Goal: Task Accomplishment & Management: Manage account settings

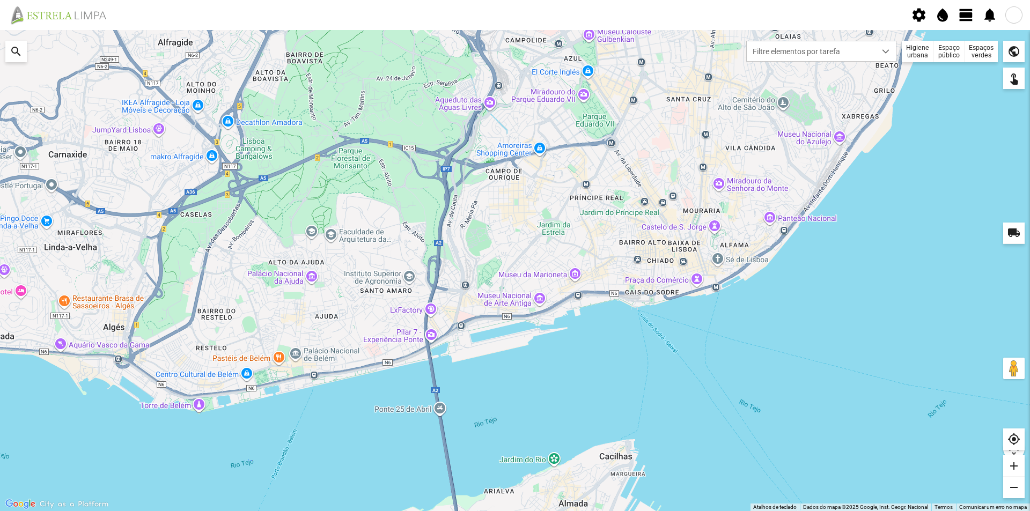
click at [989, 53] on div "Espaços verdes" at bounding box center [981, 51] width 33 height 21
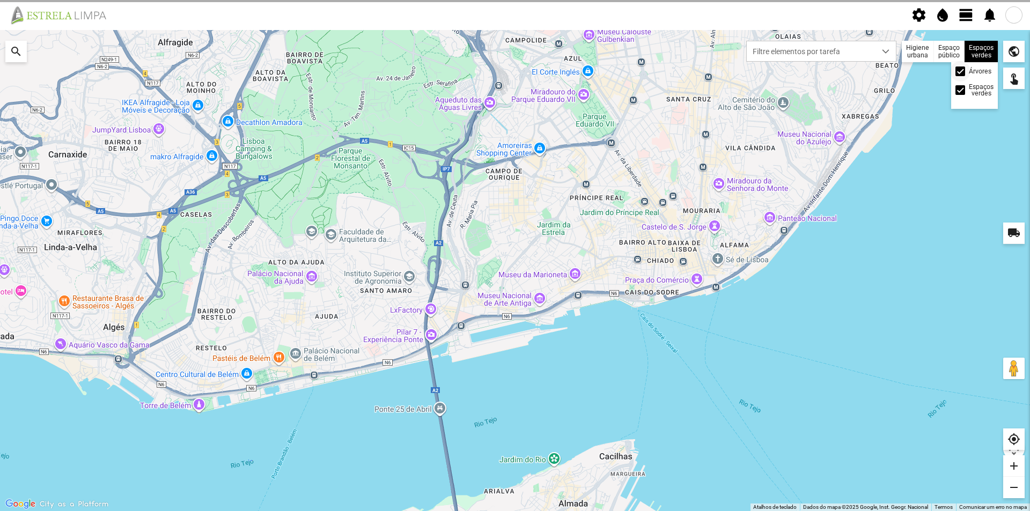
click at [961, 71] on span at bounding box center [961, 71] width 0 height 0
click at [924, 151] on div at bounding box center [515, 270] width 1030 height 481
click at [969, 18] on span "view_day" at bounding box center [967, 15] width 16 height 16
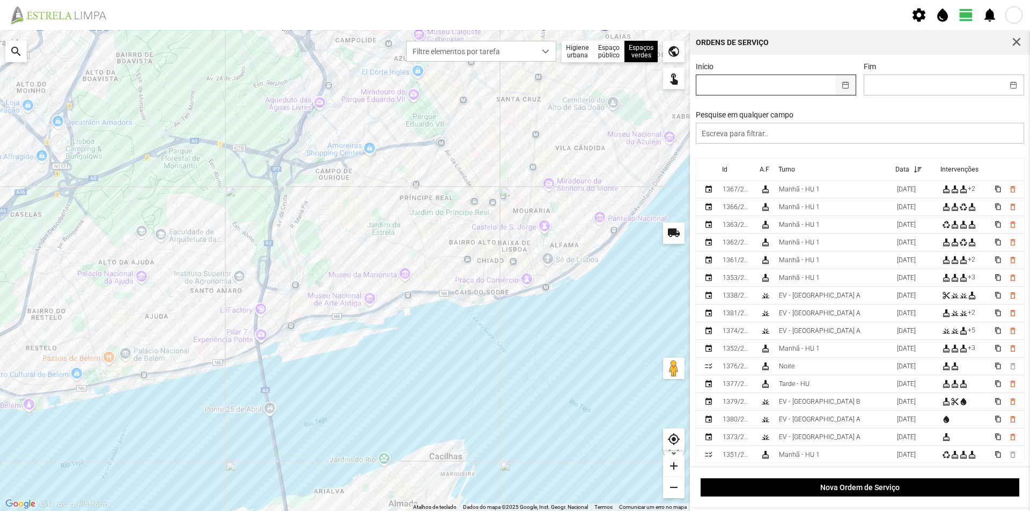
click at [842, 89] on button "button" at bounding box center [846, 85] width 21 height 20
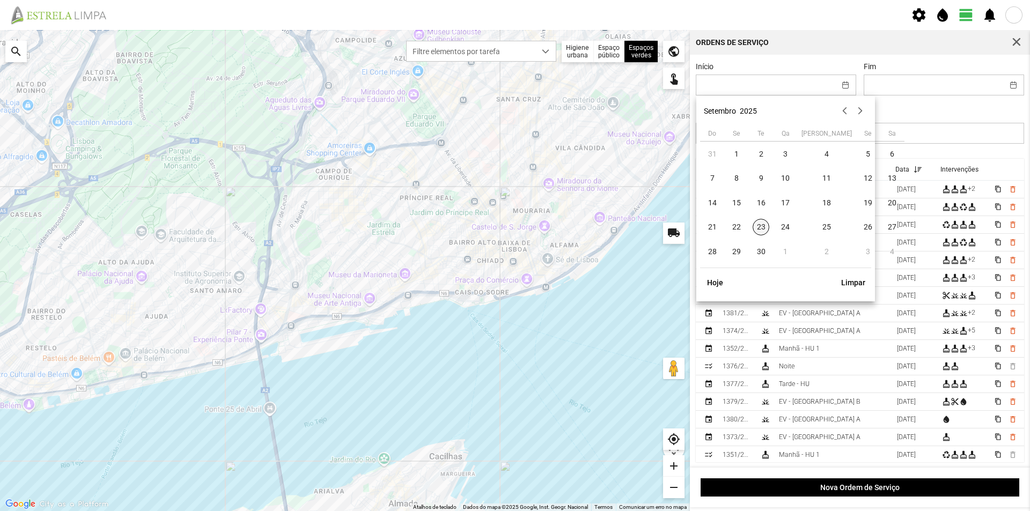
click at [756, 233] on span "23" at bounding box center [761, 227] width 17 height 17
type input "[DATE]"
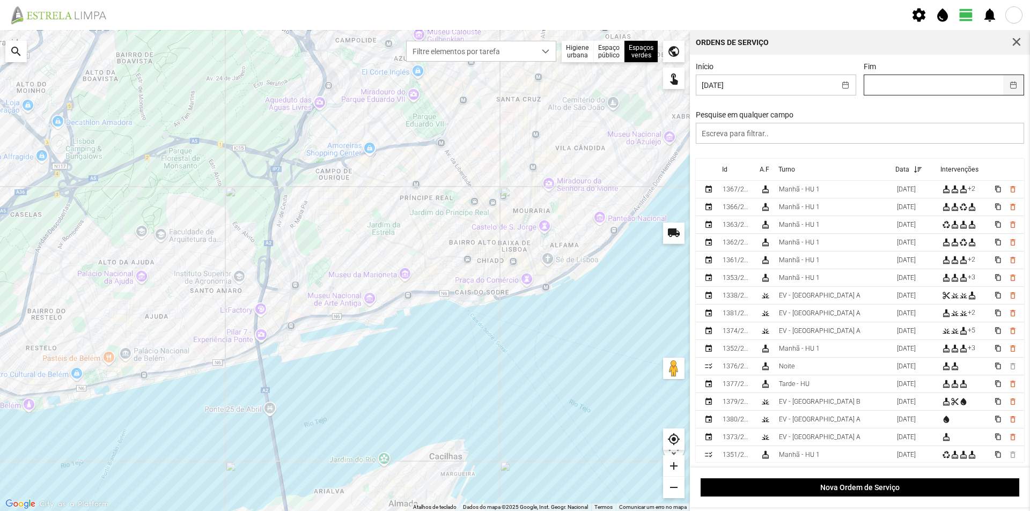
click at [1007, 85] on button "button" at bounding box center [1014, 85] width 21 height 20
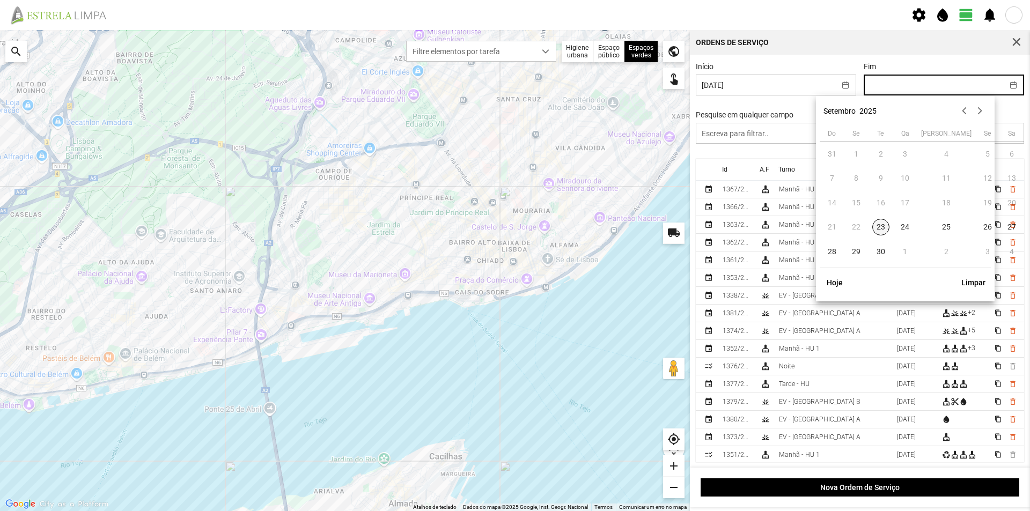
click at [882, 227] on span "23" at bounding box center [881, 227] width 17 height 17
type input "[DATE]"
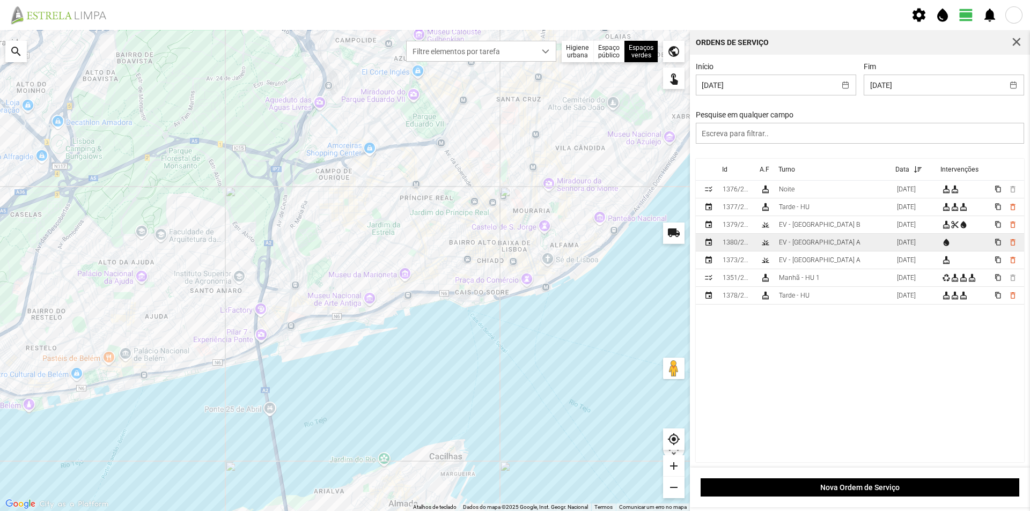
click at [821, 245] on td "EV - [GEOGRAPHIC_DATA] A" at bounding box center [834, 243] width 118 height 18
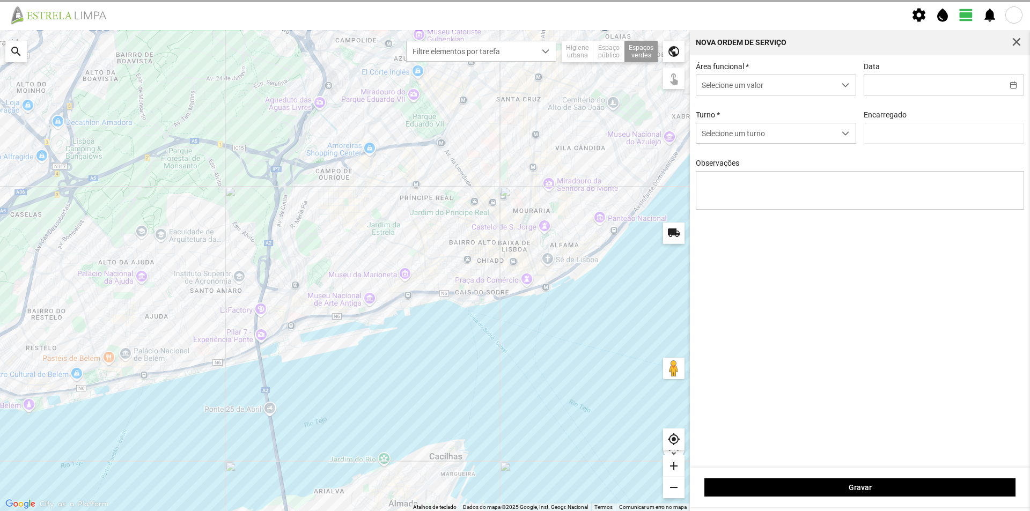
type input "[DATE]"
type textarea "Jardim [PERSON_NAME] do [PERSON_NAME]"
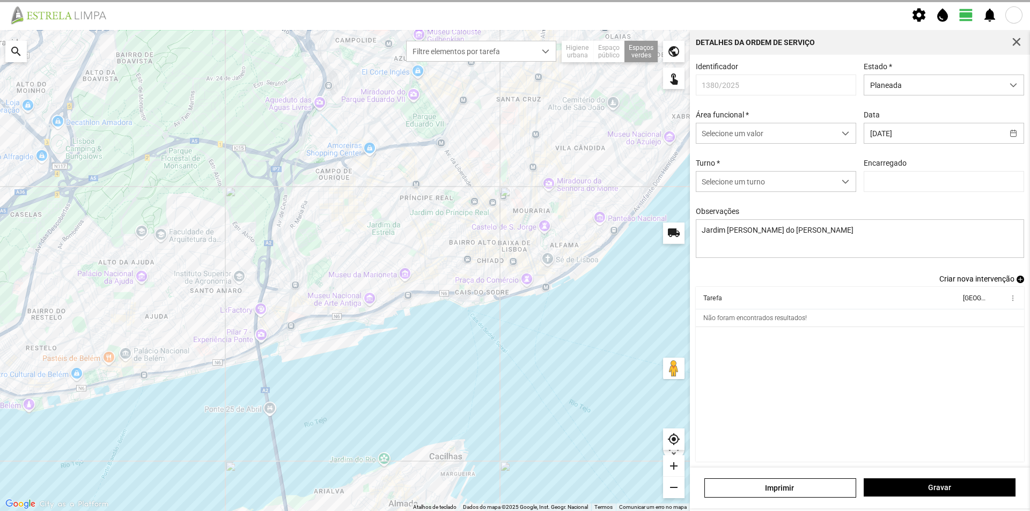
type input "[PERSON_NAME]"
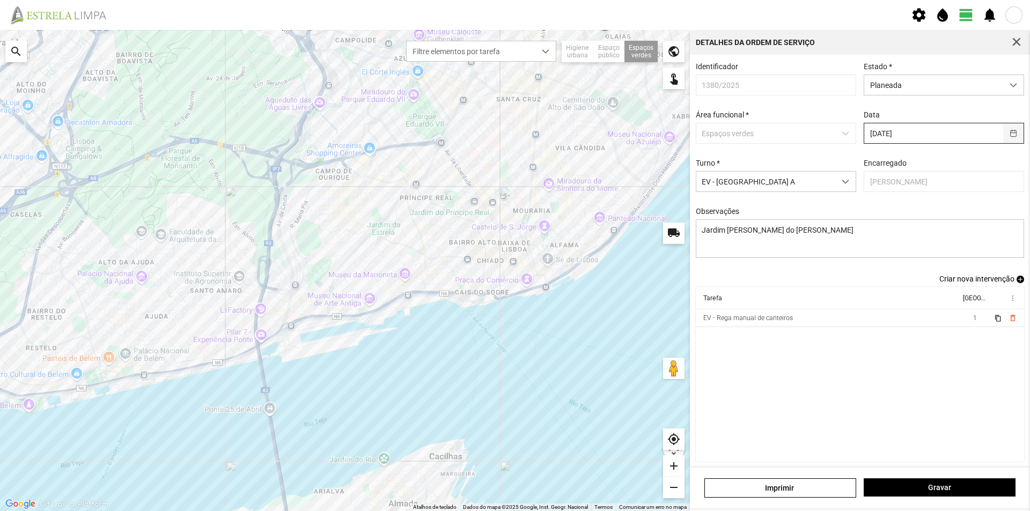
click at [1007, 135] on button "button" at bounding box center [1014, 133] width 21 height 20
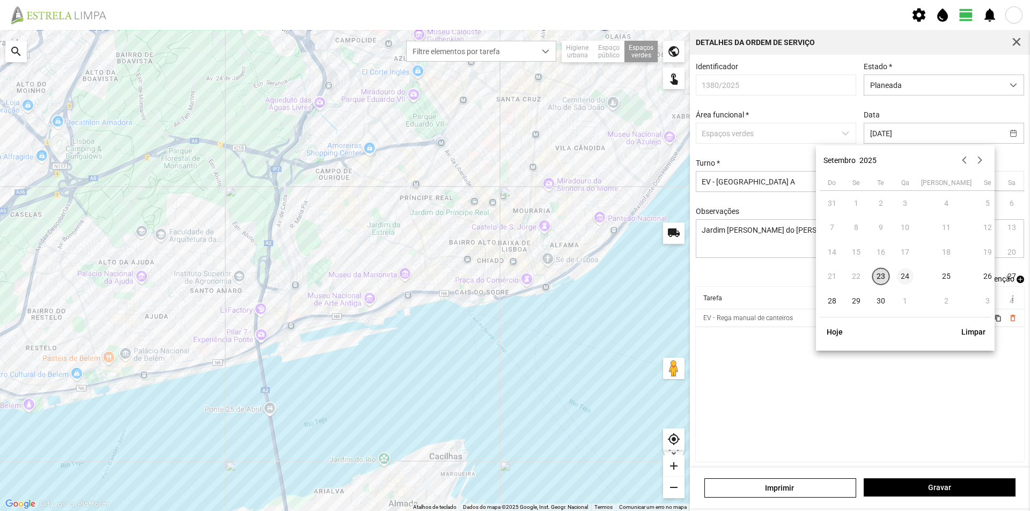
click at [907, 275] on span "24" at bounding box center [905, 276] width 17 height 17
type input "[DATE]"
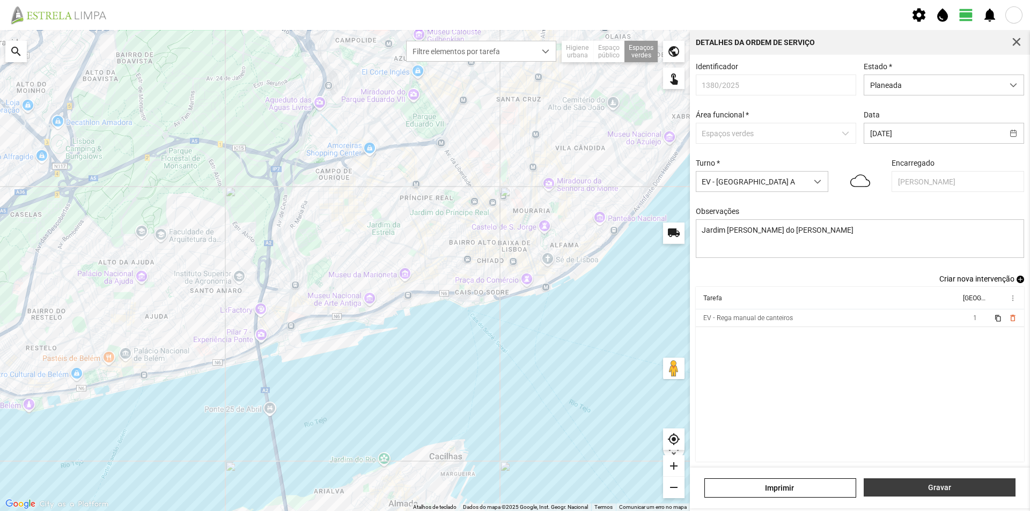
click at [912, 490] on span "Gravar" at bounding box center [940, 488] width 141 height 9
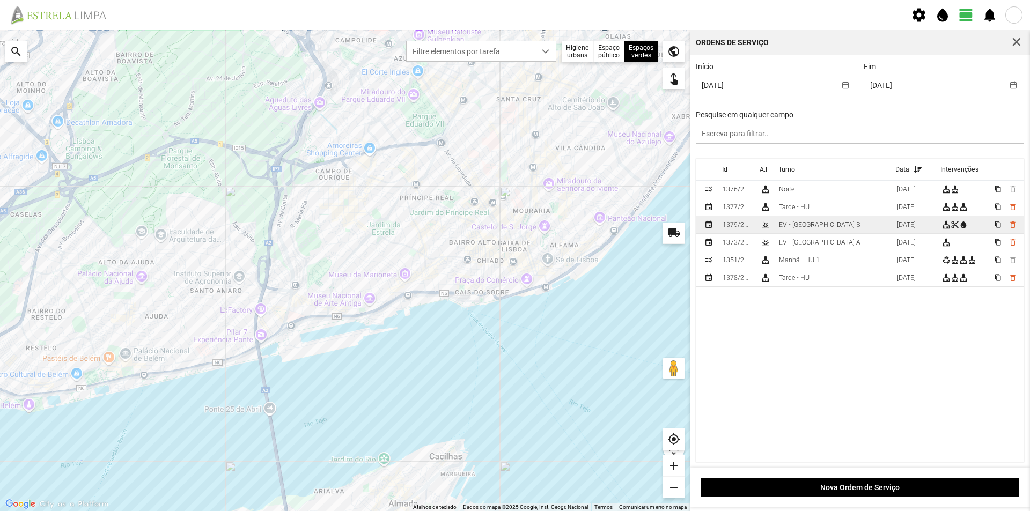
click at [821, 231] on td "EV - [GEOGRAPHIC_DATA] B" at bounding box center [834, 225] width 118 height 18
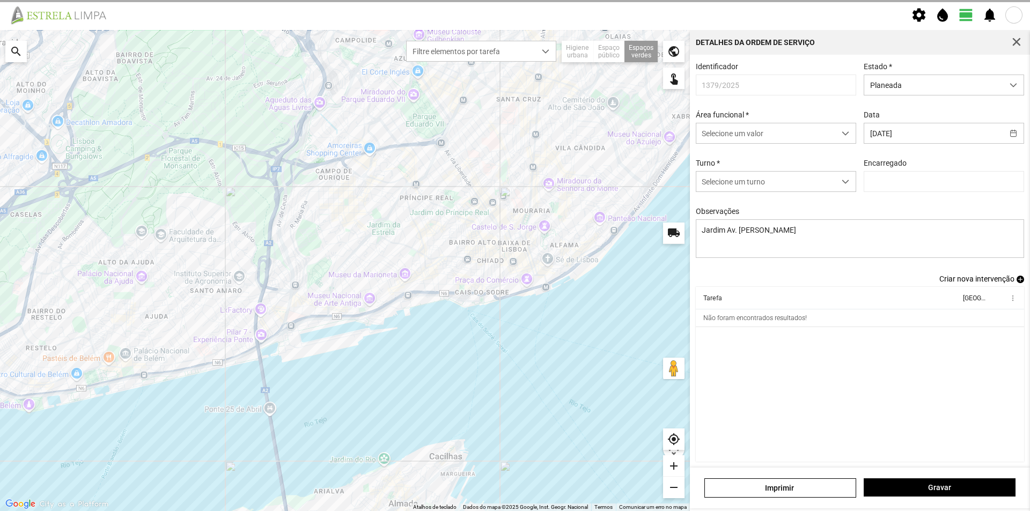
type input "[PERSON_NAME]"
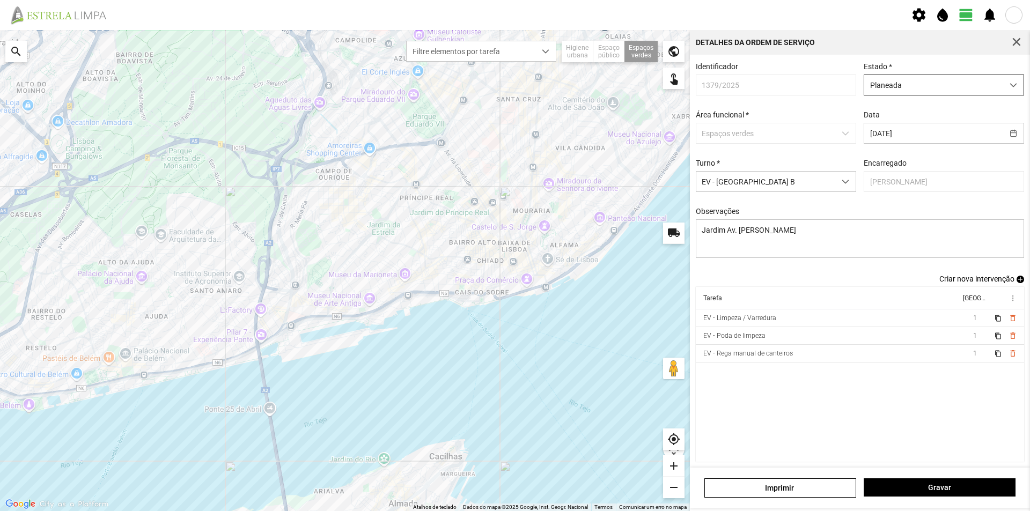
click at [1004, 83] on div "dropdown trigger" at bounding box center [1014, 85] width 21 height 20
click at [920, 131] on li "Atribuída" at bounding box center [937, 126] width 155 height 20
click at [917, 487] on span "Gravar" at bounding box center [940, 488] width 141 height 9
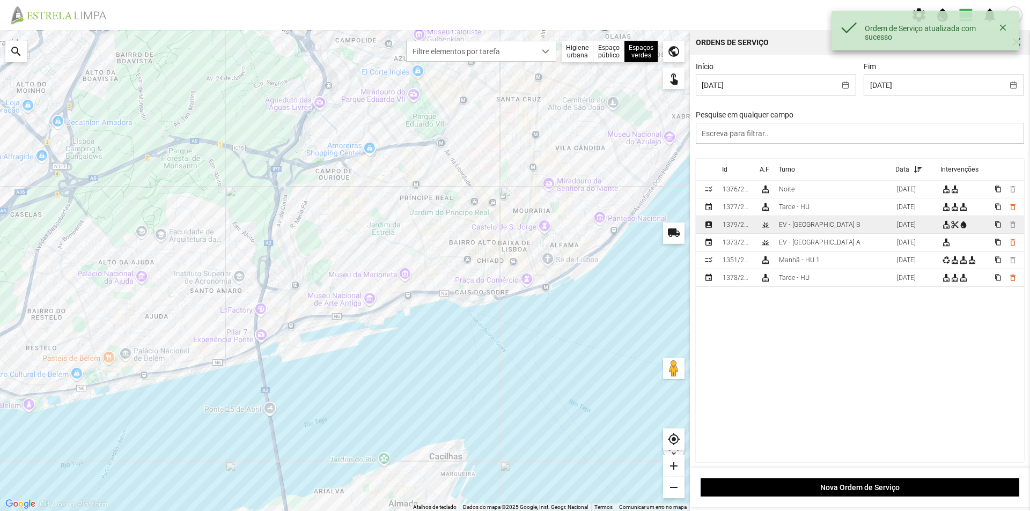
click at [829, 224] on td "EV - [GEOGRAPHIC_DATA] B" at bounding box center [834, 225] width 118 height 18
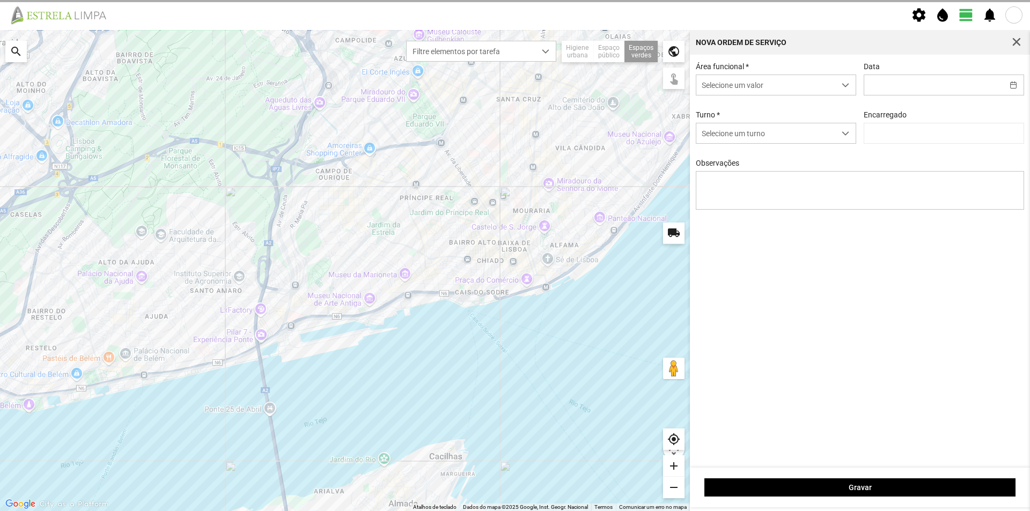
type input "[DATE]"
type textarea "Jardim Av. [PERSON_NAME]"
type input "[PERSON_NAME]"
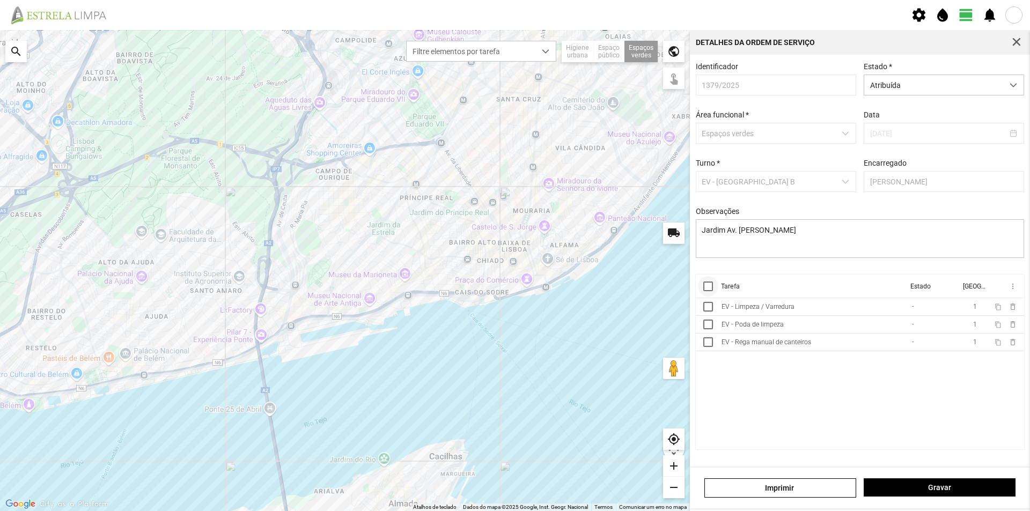
click at [706, 290] on div at bounding box center [709, 287] width 10 height 10
click at [1013, 291] on span "more_vert" at bounding box center [1012, 286] width 9 height 9
click at [985, 306] on span "Marcar como Concluída" at bounding box center [955, 308] width 79 height 8
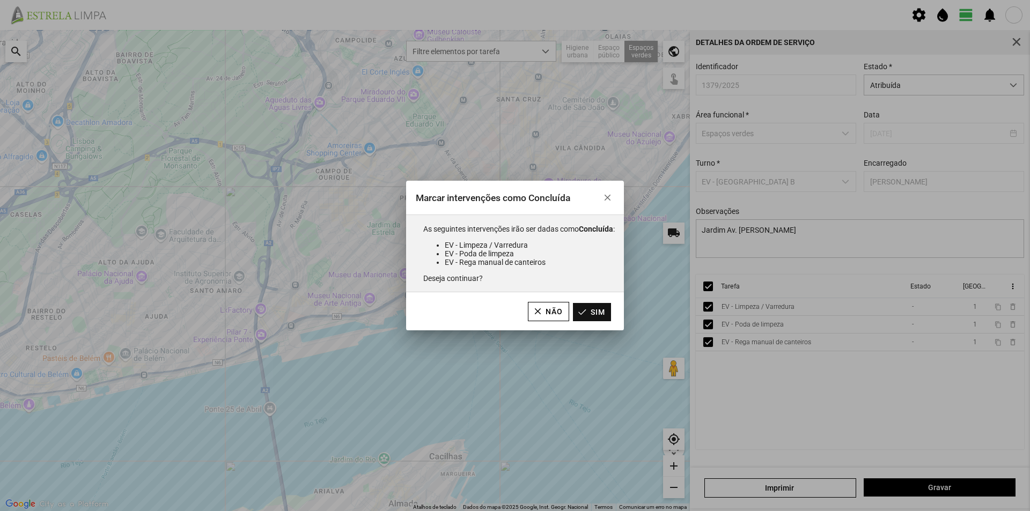
click at [597, 311] on button "Sim" at bounding box center [592, 312] width 38 height 18
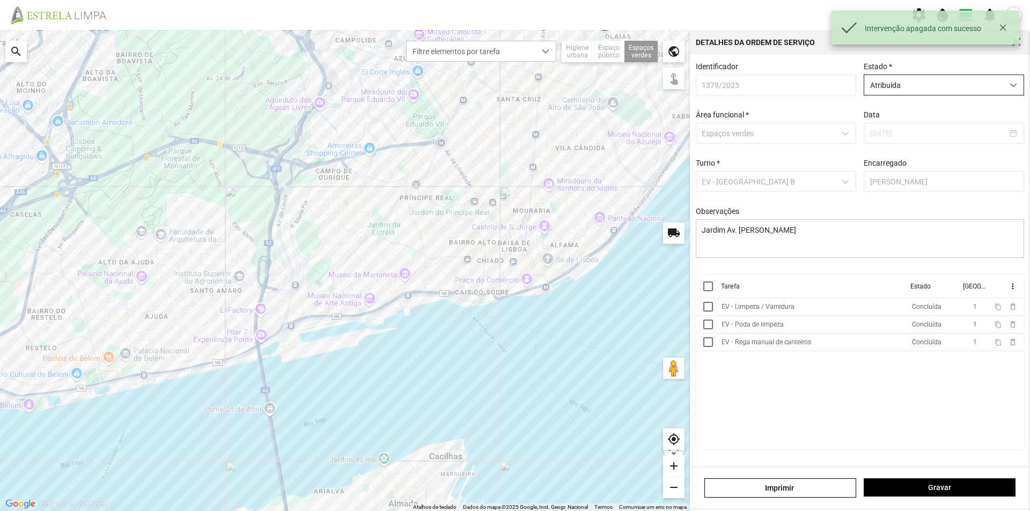
click at [997, 84] on span "Atribuída" at bounding box center [934, 85] width 139 height 20
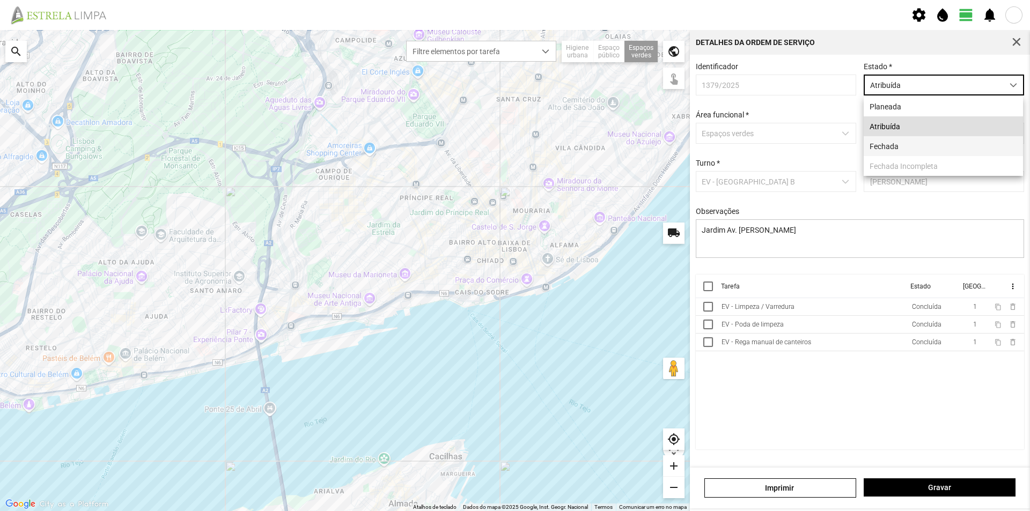
click at [896, 144] on li "Fechada" at bounding box center [943, 146] width 159 height 20
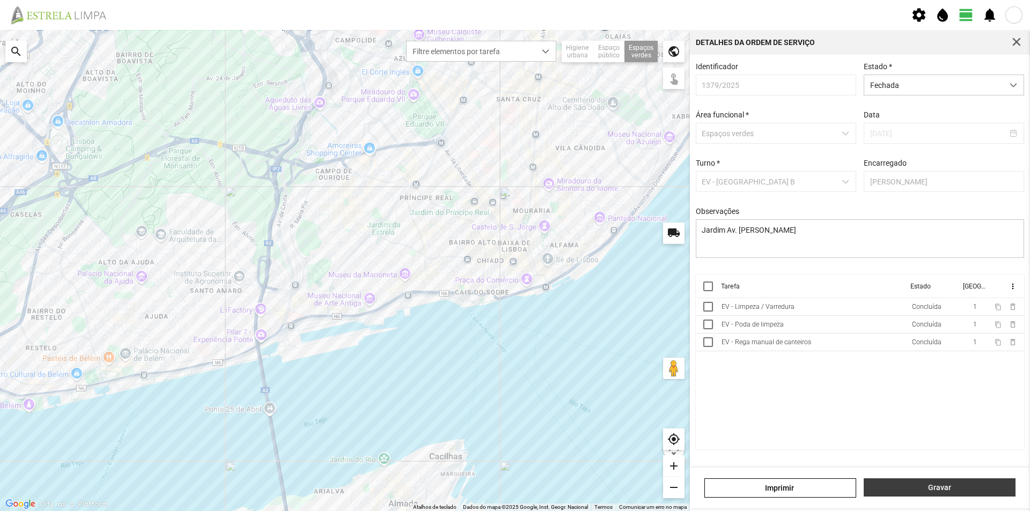
click at [916, 488] on span "Gravar" at bounding box center [940, 488] width 141 height 9
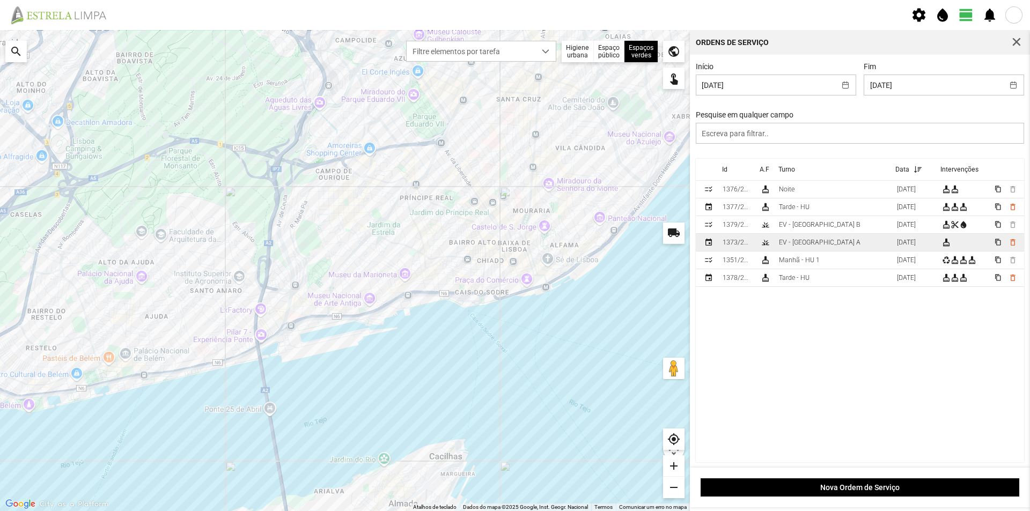
click at [832, 245] on td "EV - [GEOGRAPHIC_DATA] A" at bounding box center [834, 243] width 118 height 18
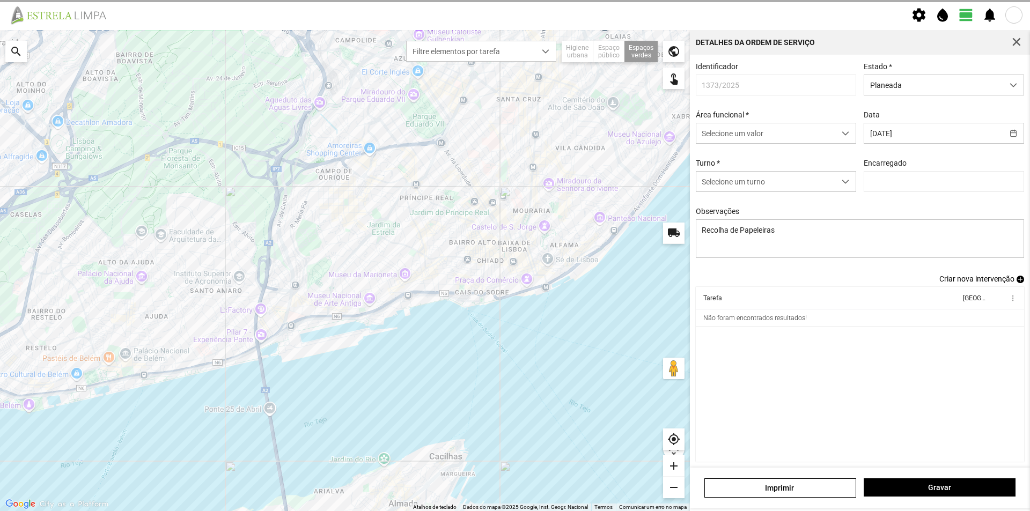
type input "[PERSON_NAME]"
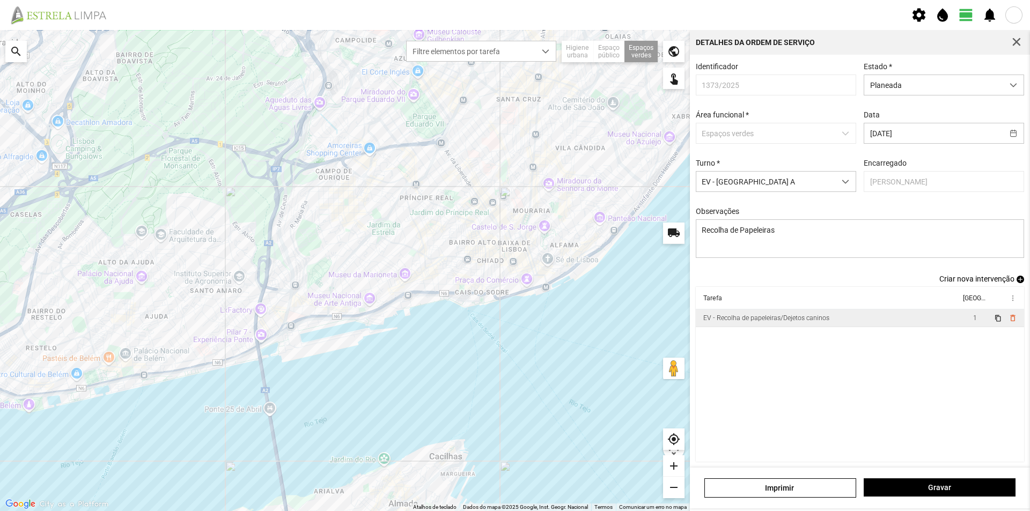
click at [864, 321] on td "EV - Recolha de papeleiras/Dejetos caninos" at bounding box center [828, 319] width 265 height 18
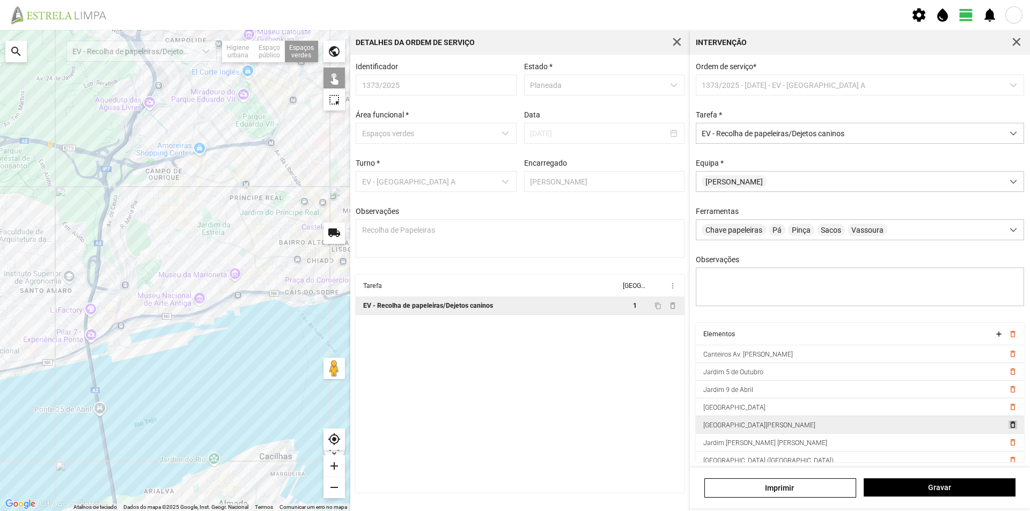
click at [1008, 429] on span "delete_outline" at bounding box center [1012, 425] width 9 height 9
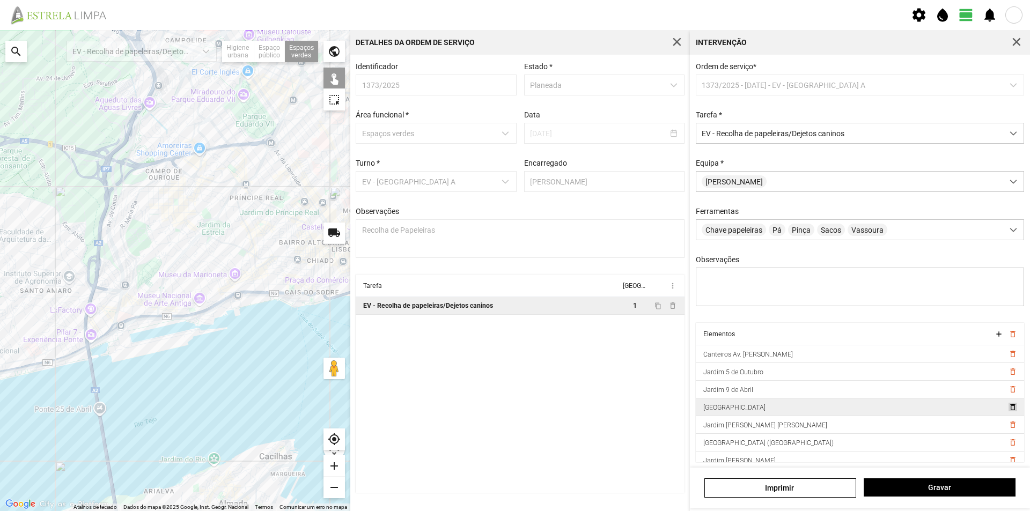
click at [1008, 412] on span "delete_outline" at bounding box center [1012, 407] width 9 height 9
click at [1008, 393] on span "delete_outline" at bounding box center [1012, 389] width 9 height 9
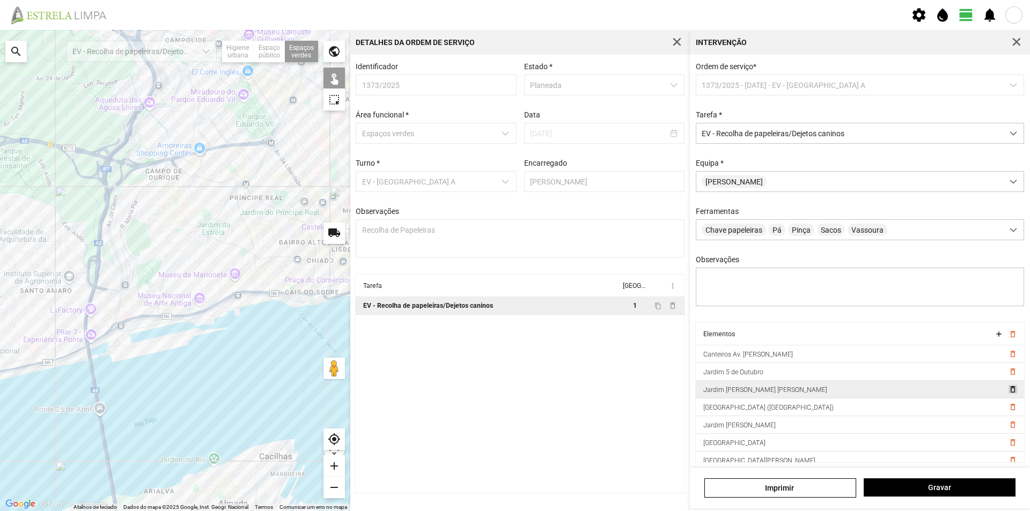
click at [1008, 394] on span "delete_outline" at bounding box center [1012, 389] width 9 height 9
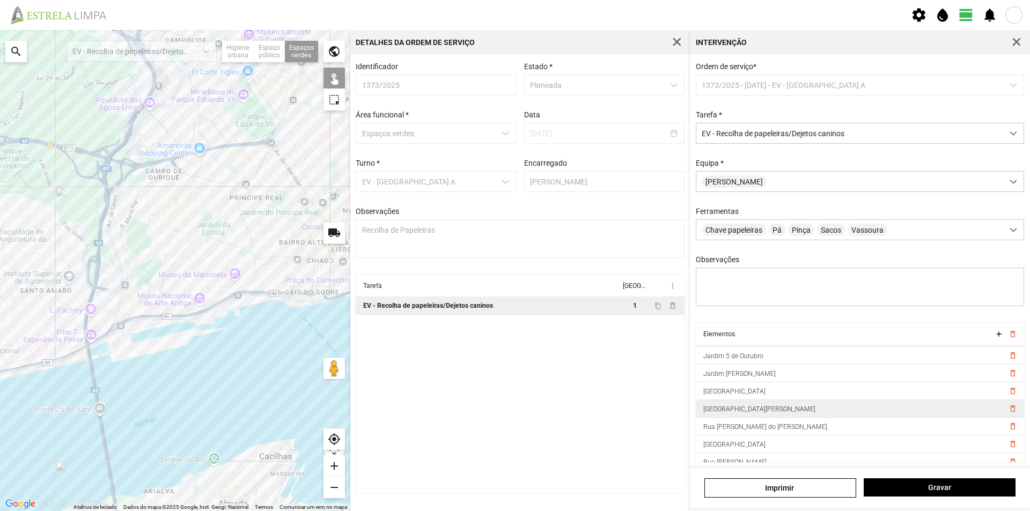
scroll to position [25, 0]
click at [1008, 422] on span "delete_outline" at bounding box center [1012, 418] width 9 height 9
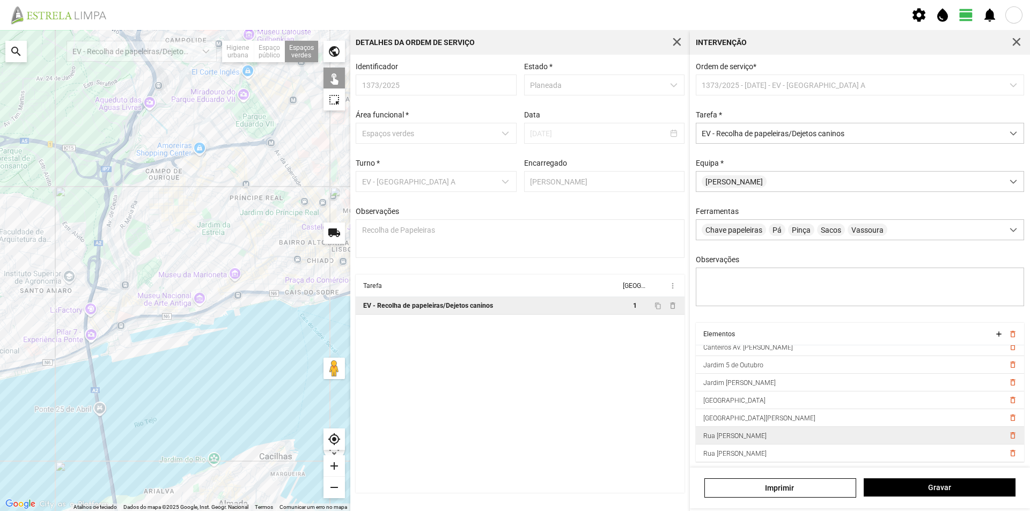
scroll to position [5, 0]
click at [1008, 451] on span "delete_outline" at bounding box center [1012, 453] width 9 height 9
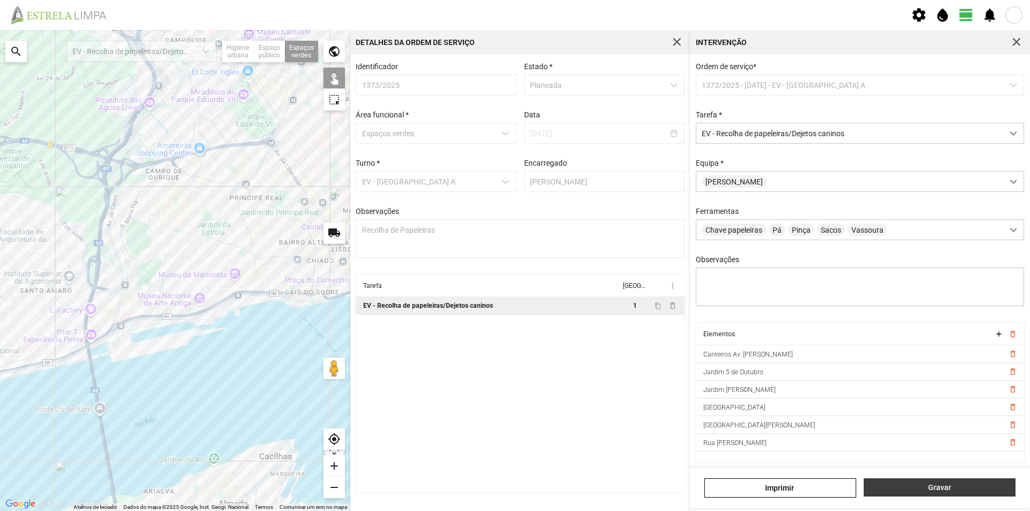
click at [920, 488] on span "Gravar" at bounding box center [940, 488] width 141 height 9
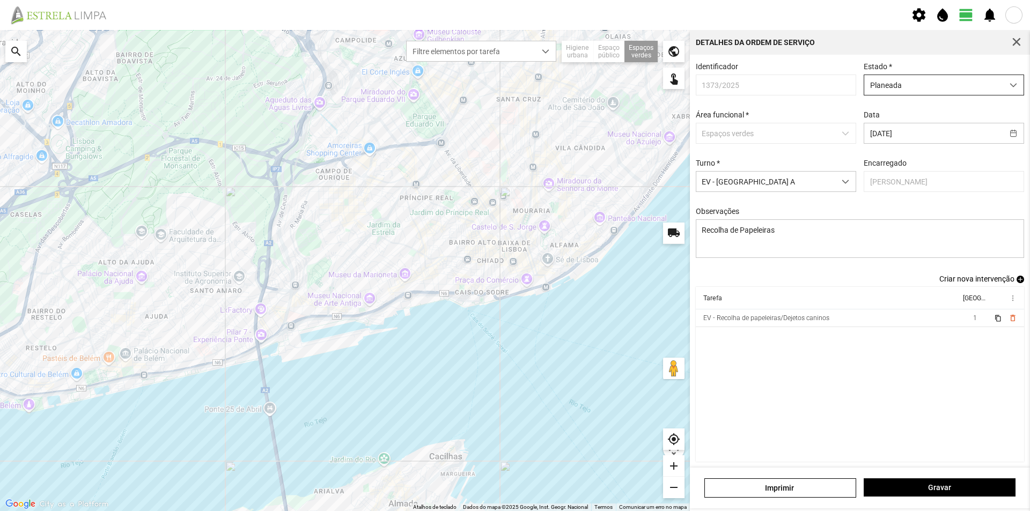
click at [937, 87] on span "Planeada" at bounding box center [934, 85] width 139 height 20
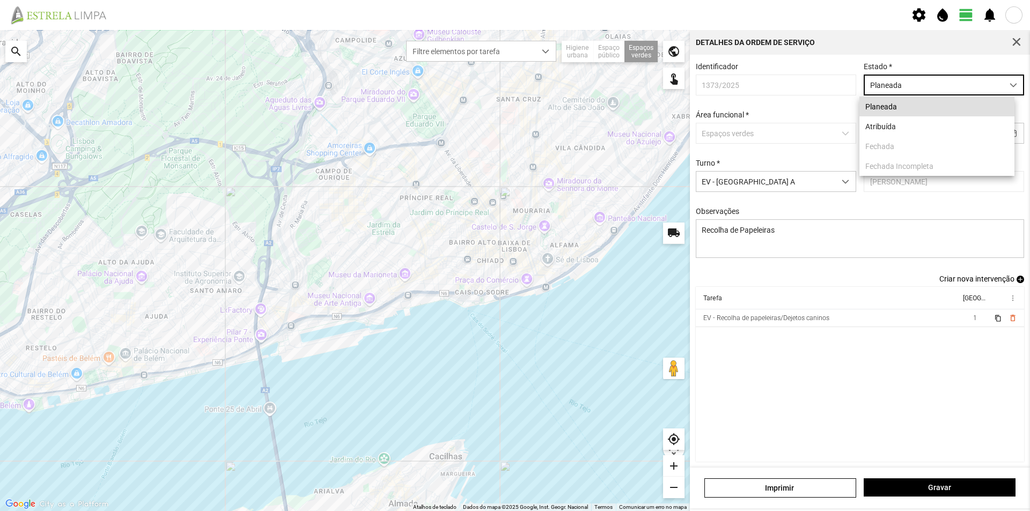
scroll to position [6, 48]
click at [906, 125] on li "Atribuída" at bounding box center [937, 126] width 155 height 20
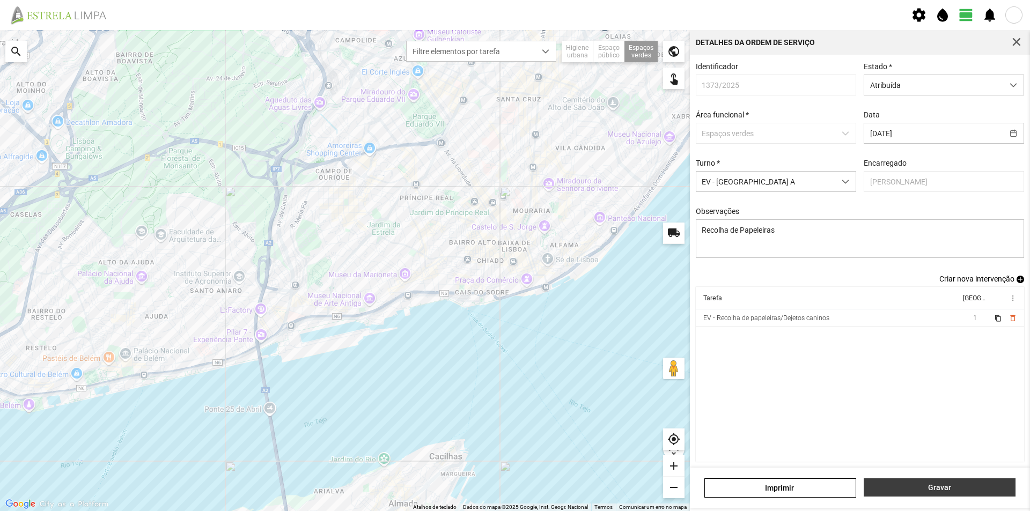
click at [915, 487] on span "Gravar" at bounding box center [940, 488] width 141 height 9
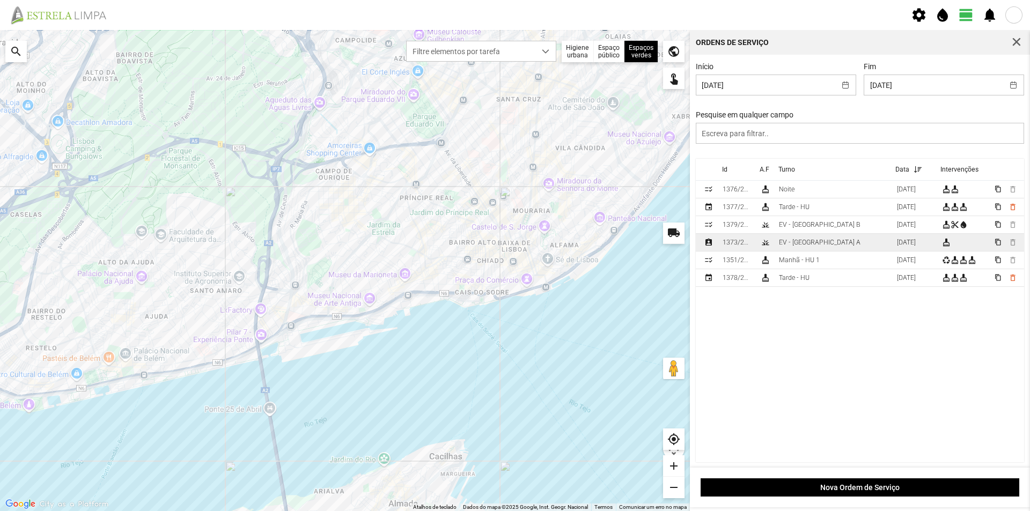
click at [821, 247] on td "EV - [GEOGRAPHIC_DATA] A" at bounding box center [834, 243] width 118 height 18
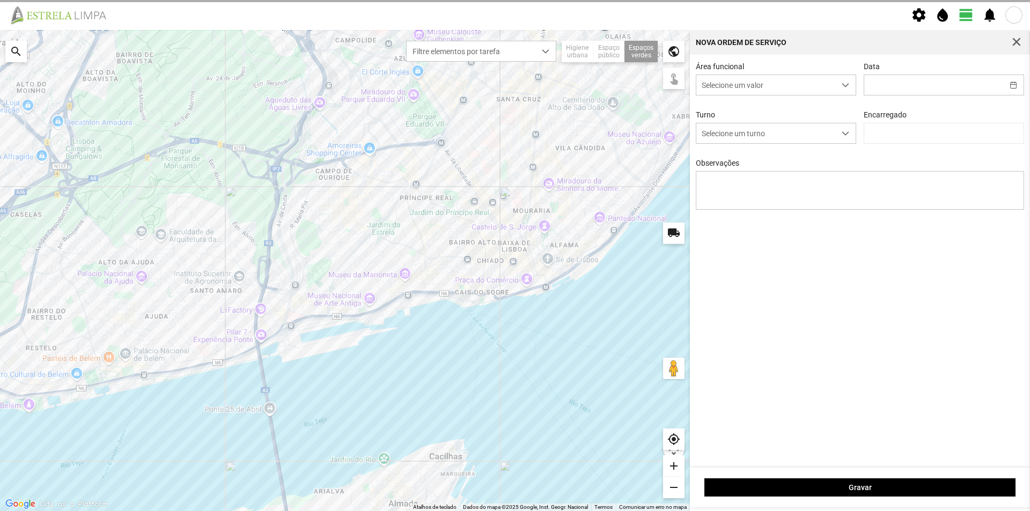
type input "[DATE]"
type textarea "Recolha de Papeleiras"
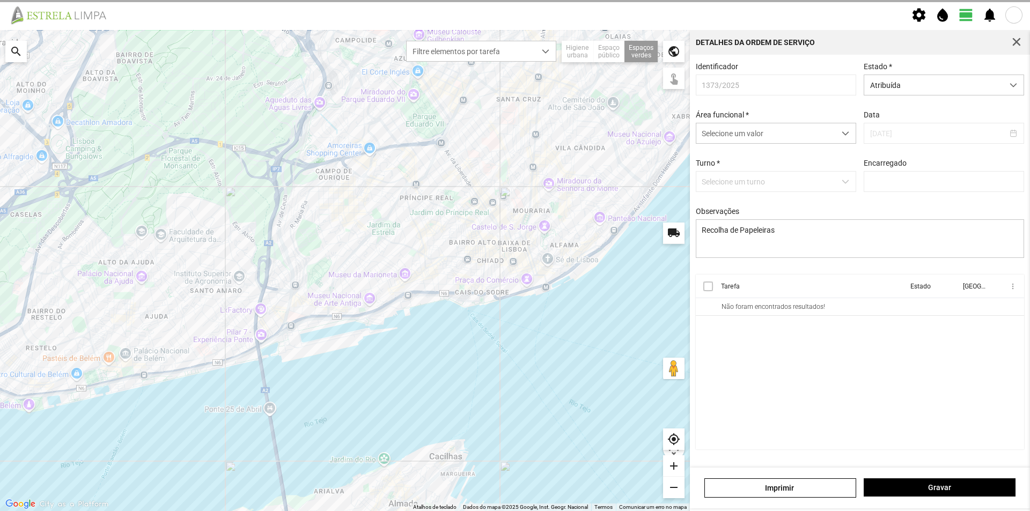
type input "[PERSON_NAME]"
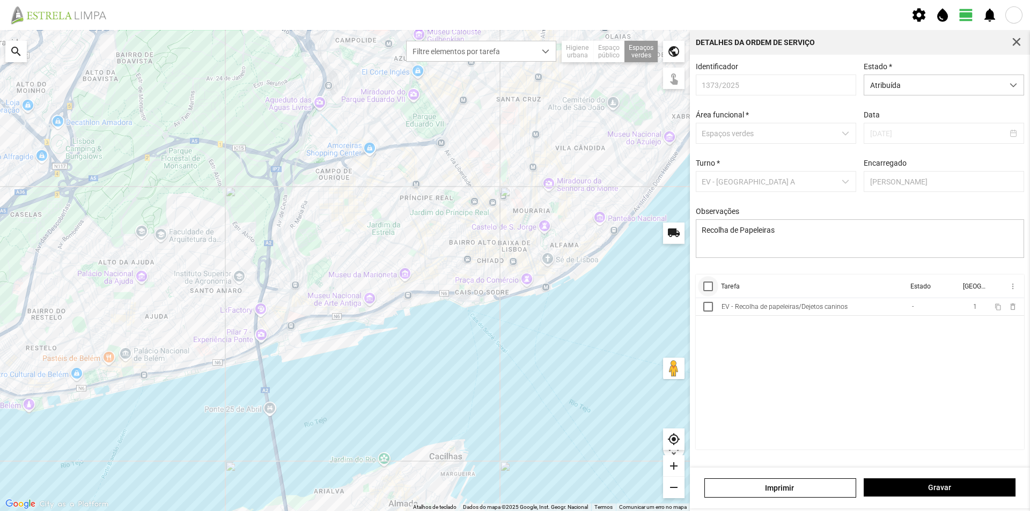
click at [711, 291] on div at bounding box center [709, 287] width 10 height 10
click at [1013, 290] on span "more_vert" at bounding box center [1012, 286] width 9 height 9
click at [967, 308] on span "Marcar como Concluída" at bounding box center [955, 308] width 79 height 8
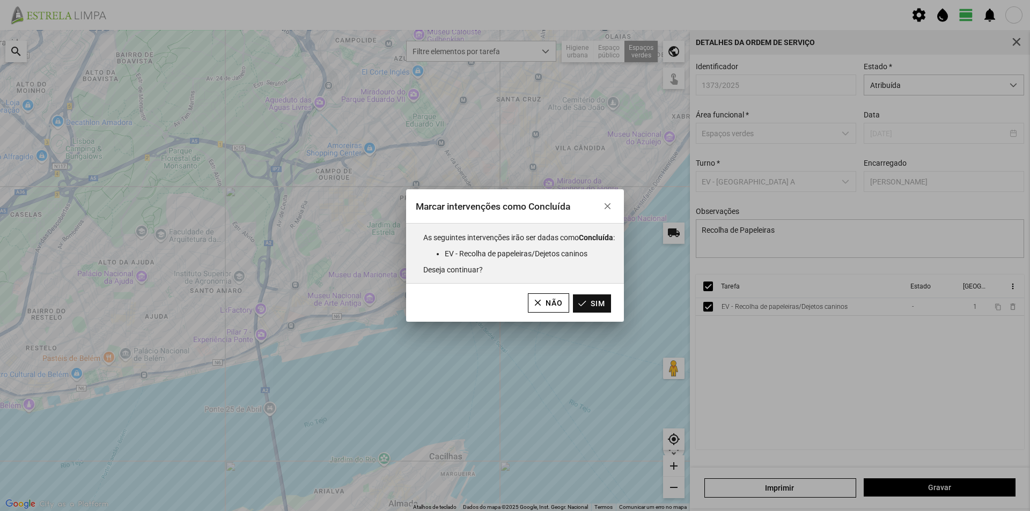
click at [603, 302] on button "Sim" at bounding box center [592, 304] width 38 height 18
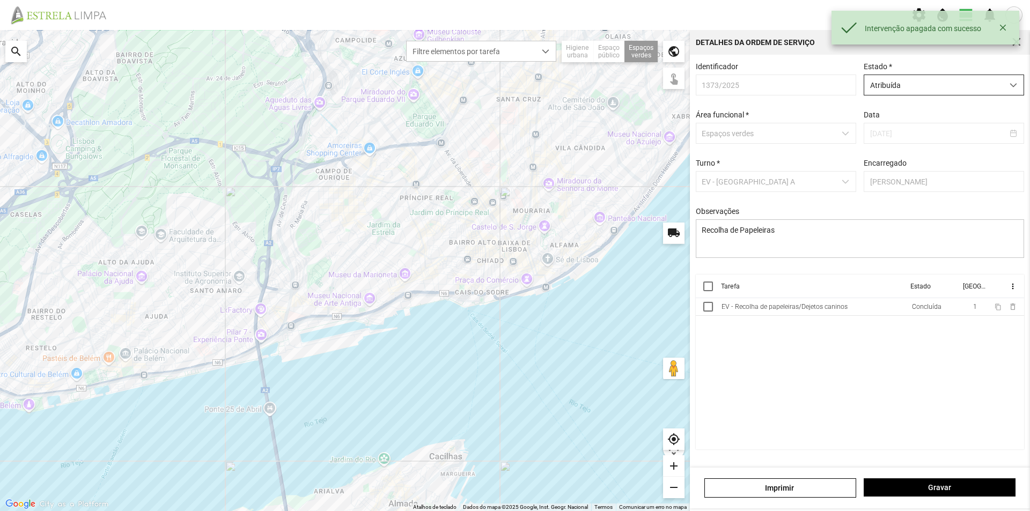
click at [996, 88] on span "Atribuída" at bounding box center [934, 85] width 139 height 20
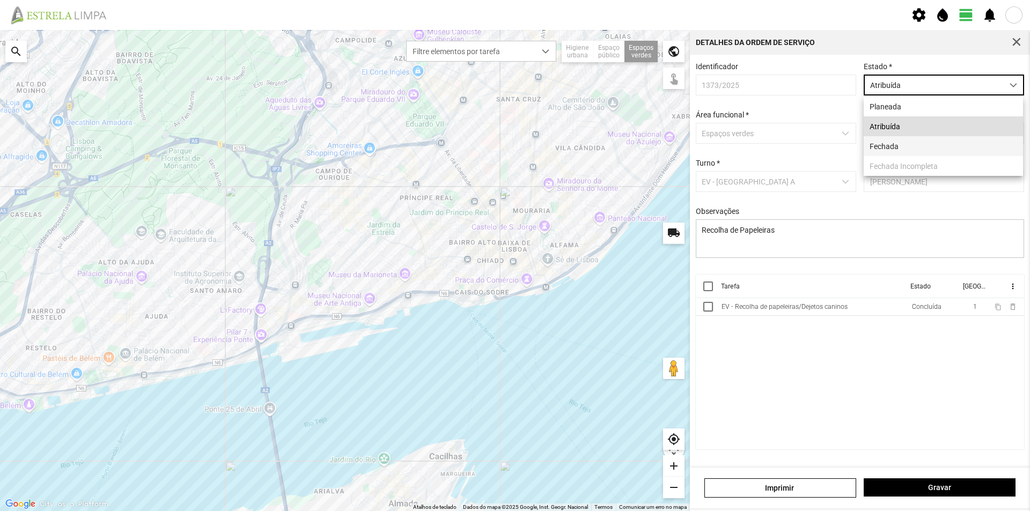
click at [921, 141] on li "Fechada" at bounding box center [943, 146] width 159 height 20
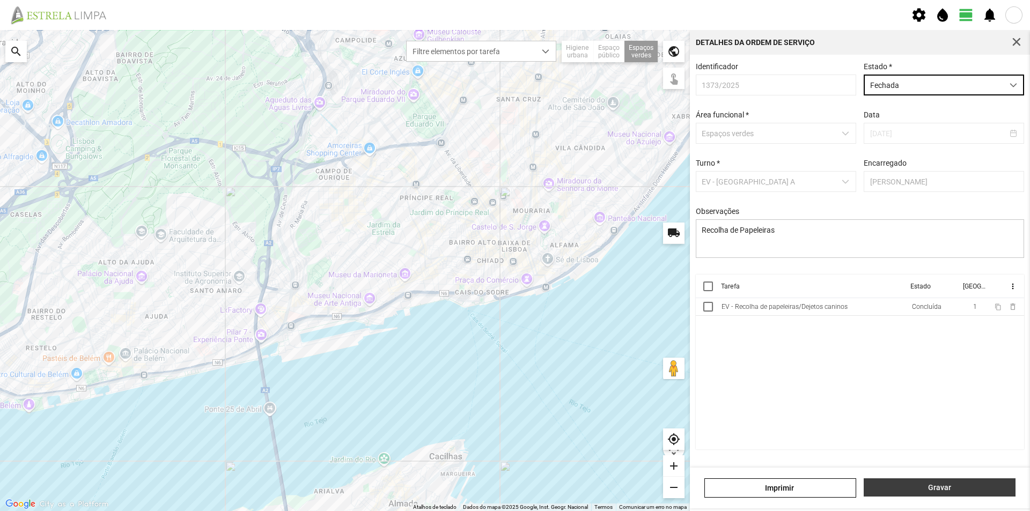
click at [901, 485] on span "Gravar" at bounding box center [940, 488] width 141 height 9
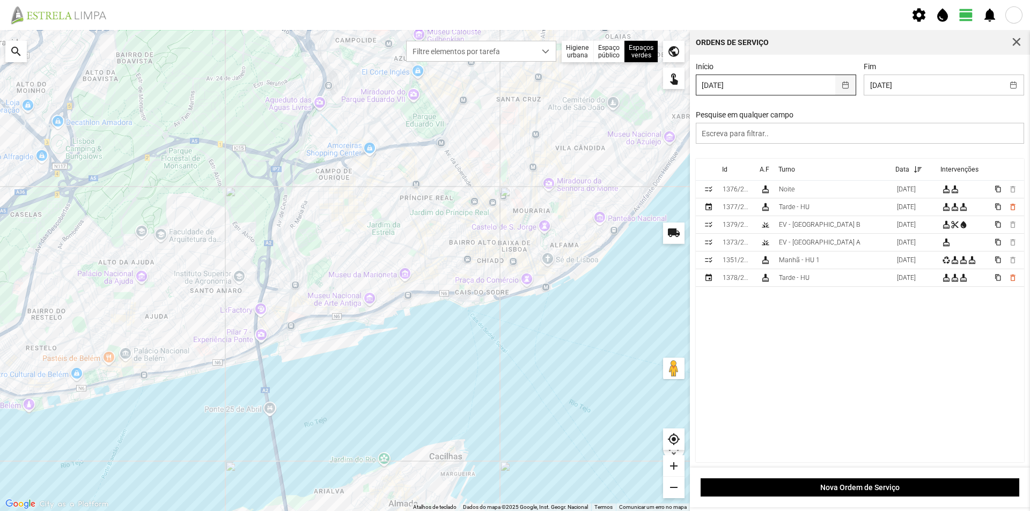
click at [841, 87] on button "button" at bounding box center [846, 85] width 21 height 20
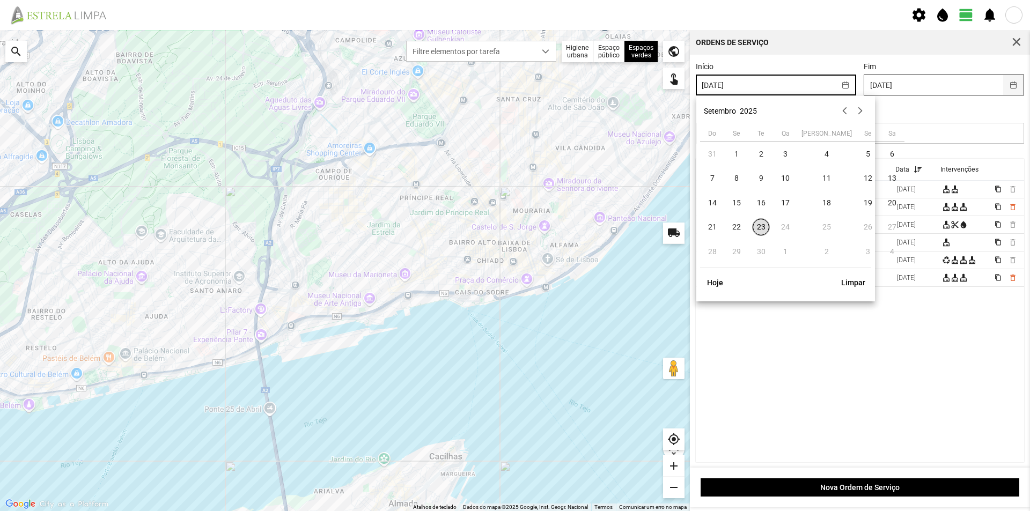
click at [1005, 83] on button "button" at bounding box center [1014, 85] width 21 height 20
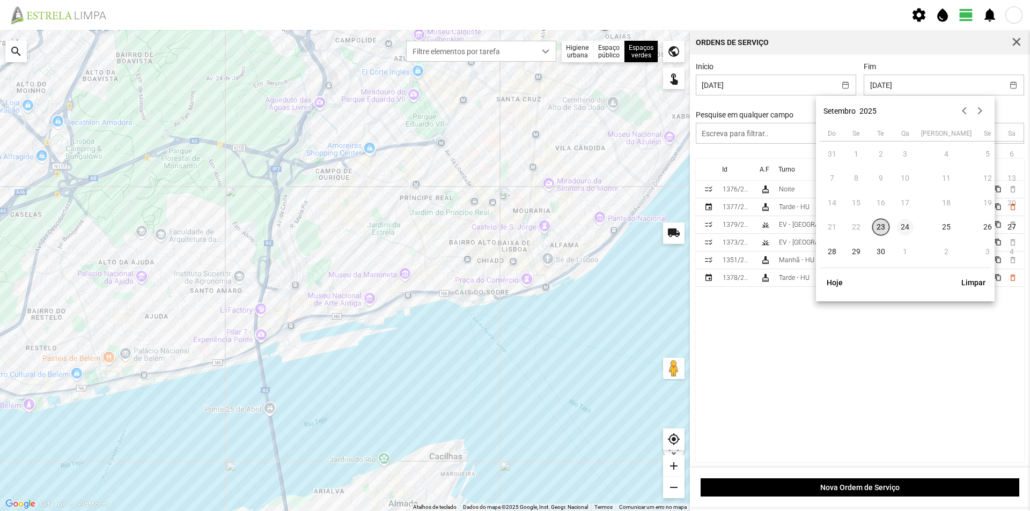
click at [904, 226] on span "24" at bounding box center [905, 227] width 17 height 17
type input "[DATE]"
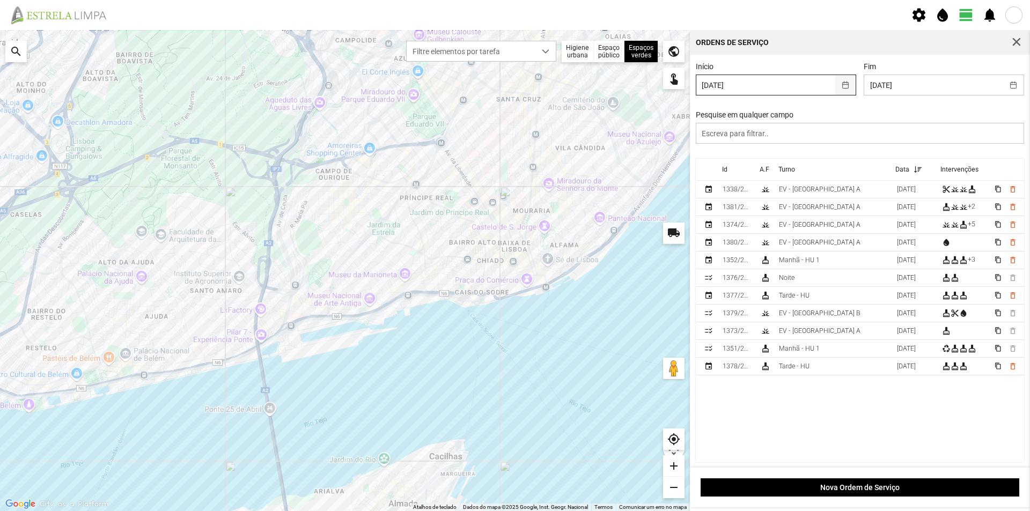
click at [842, 85] on button "button" at bounding box center [846, 85] width 21 height 20
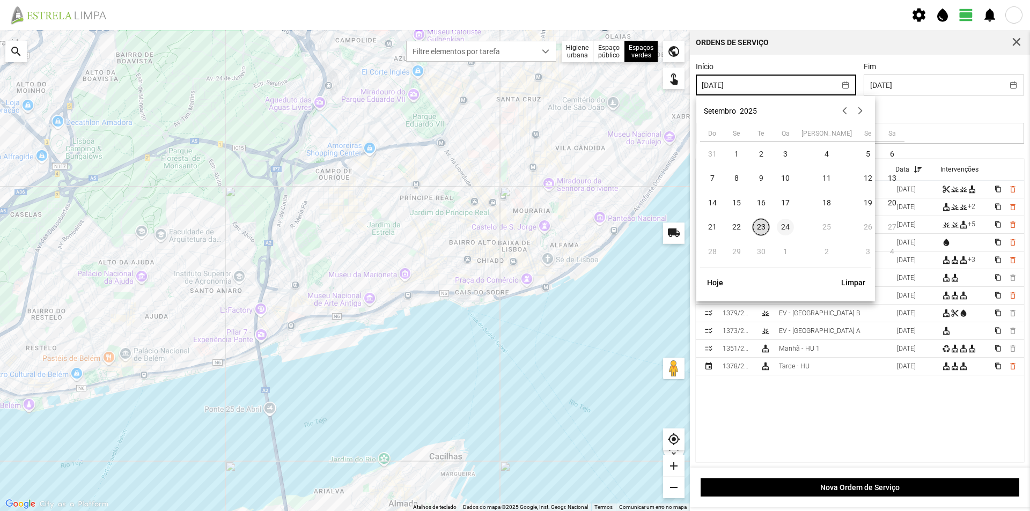
click at [789, 227] on span "24" at bounding box center [785, 227] width 17 height 17
type input "[DATE]"
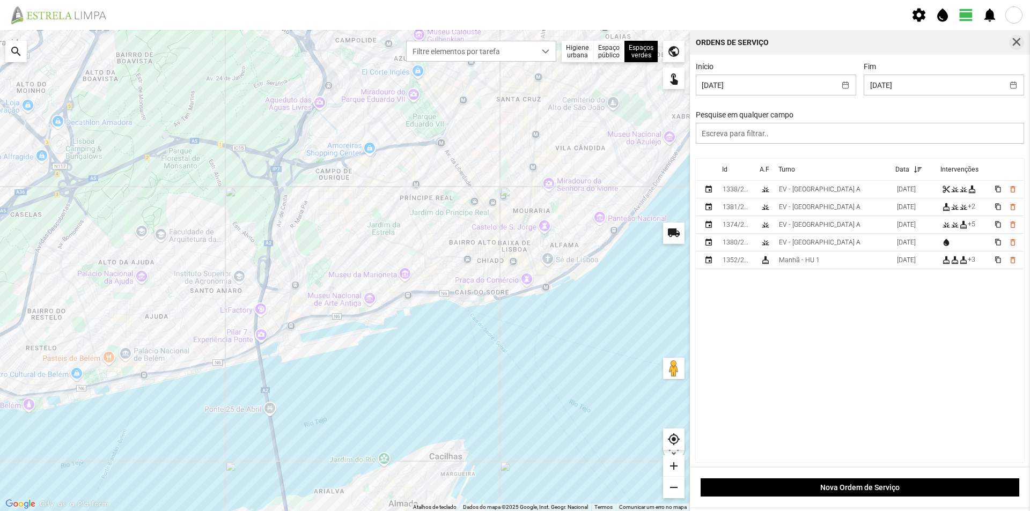
click at [1013, 40] on span "button" at bounding box center [1017, 43] width 10 height 10
